Goal: Information Seeking & Learning: Learn about a topic

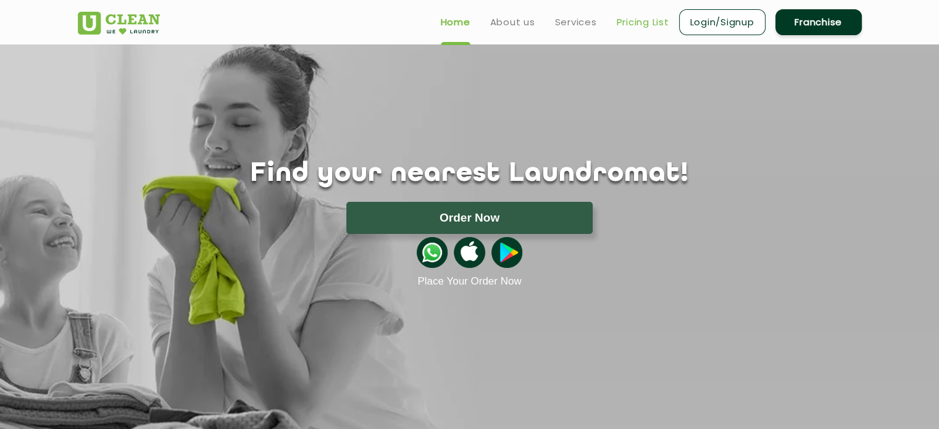
click at [639, 18] on link "Pricing List" at bounding box center [643, 22] width 52 height 15
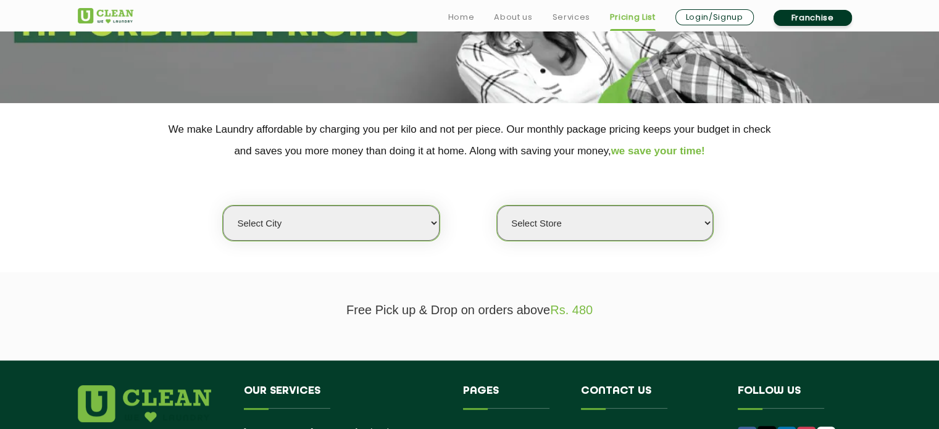
scroll to position [185, 0]
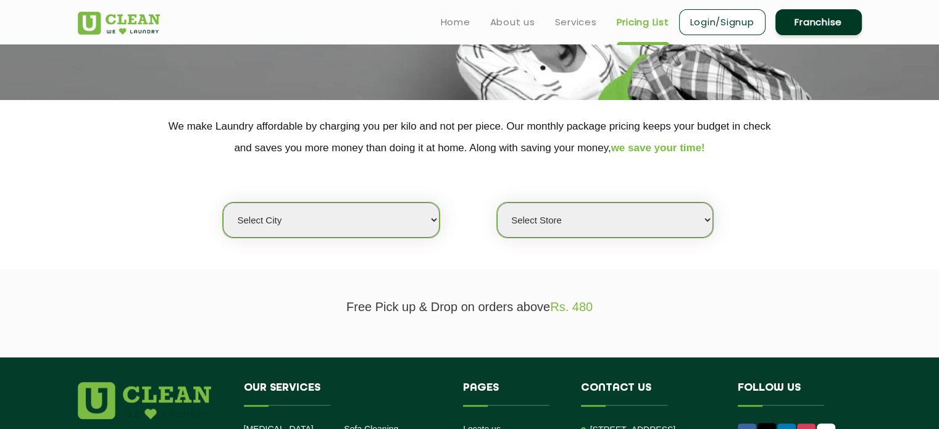
click at [344, 229] on select "Select city Aalo Abu Dhabi Agartala Agra Ahmedabad Akola Aligarh Alwar - UClean…" at bounding box center [331, 219] width 216 height 35
click at [223, 202] on select "Select city Aalo Abu Dhabi Agartala Agra Ahmedabad Akola Aligarh Alwar - UClean…" at bounding box center [331, 219] width 216 height 35
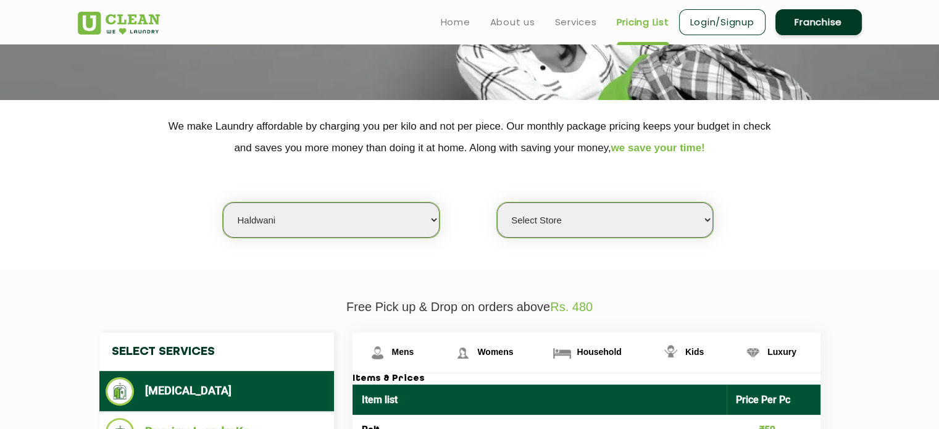
click at [338, 224] on select "Select city Aalo Abu Dhabi Agartala Agra Ahmedabad Akola Aligarh Alwar - UClean…" at bounding box center [331, 219] width 216 height 35
select select "23"
click at [223, 202] on select "Select city Aalo Abu Dhabi Agartala Agra Ahmedabad Akola Aligarh Alwar - UClean…" at bounding box center [331, 219] width 216 height 35
click at [575, 220] on select "Select Store UClean RG Baruah UClean Ghoramara UClean Narengi UClean Ulubari UC…" at bounding box center [605, 219] width 216 height 35
select select "210"
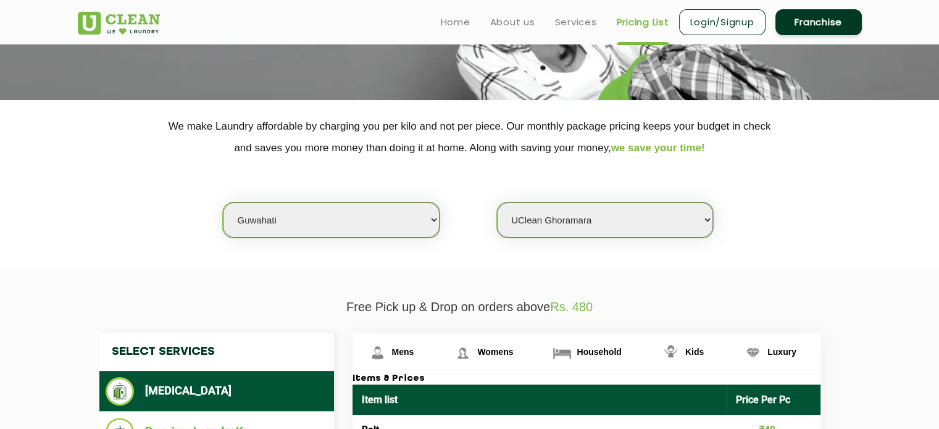
click at [497, 202] on select "Select Store UClean RG Baruah UClean Ghoramara UClean Narengi UClean Ulubari UC…" at bounding box center [605, 219] width 216 height 35
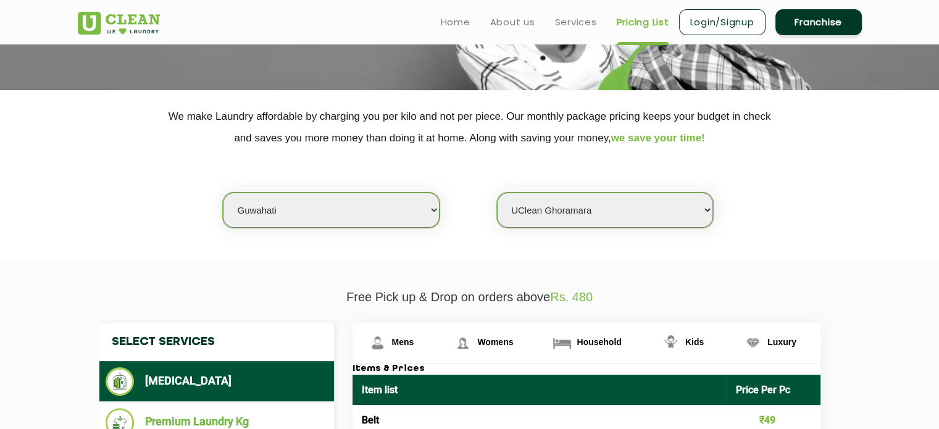
scroll to position [0, 0]
